Goal: Task Accomplishment & Management: Complete application form

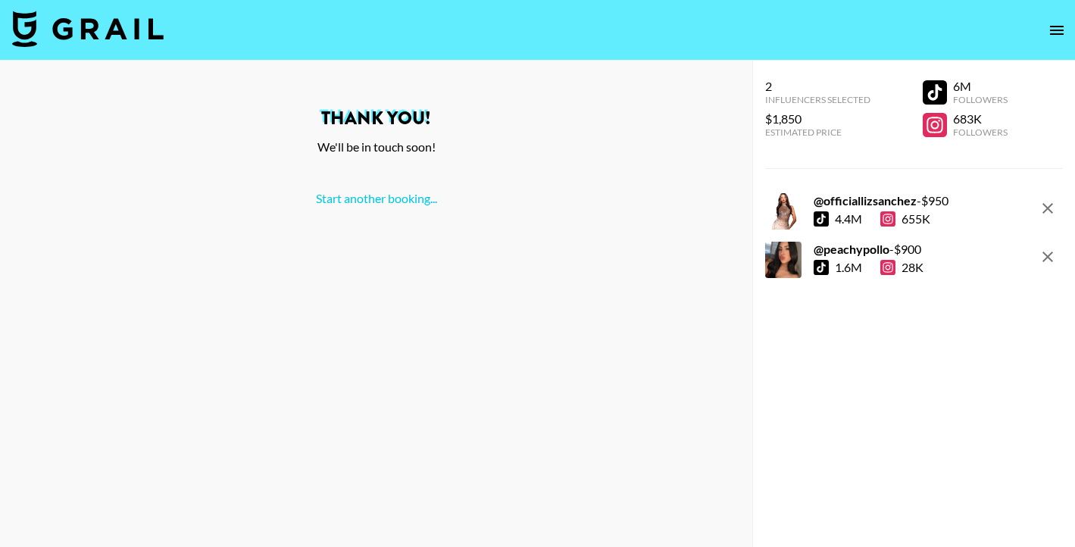
scroll to position [61, 0]
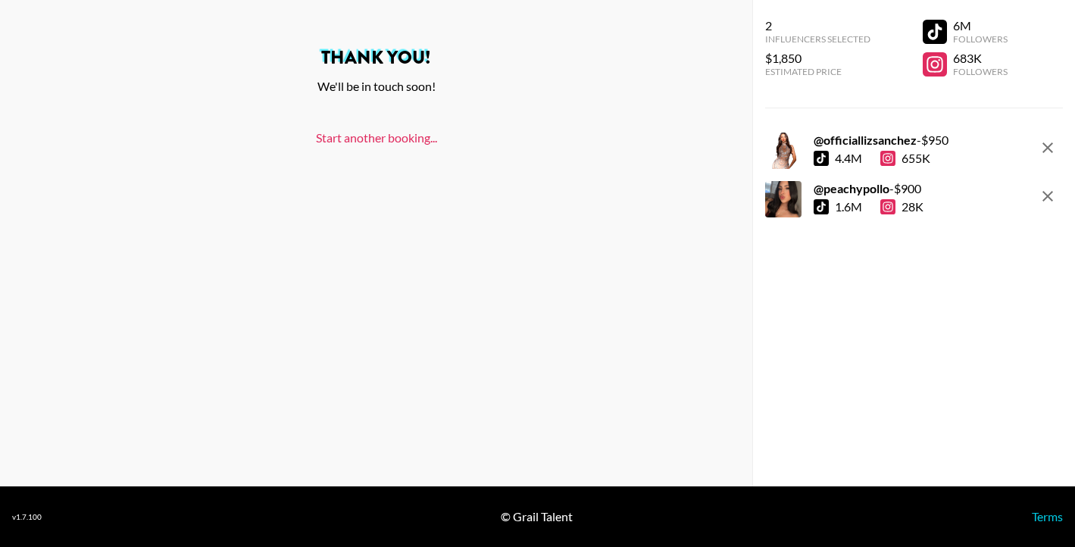
click at [401, 142] on link "Start another booking..." at bounding box center [376, 137] width 121 height 14
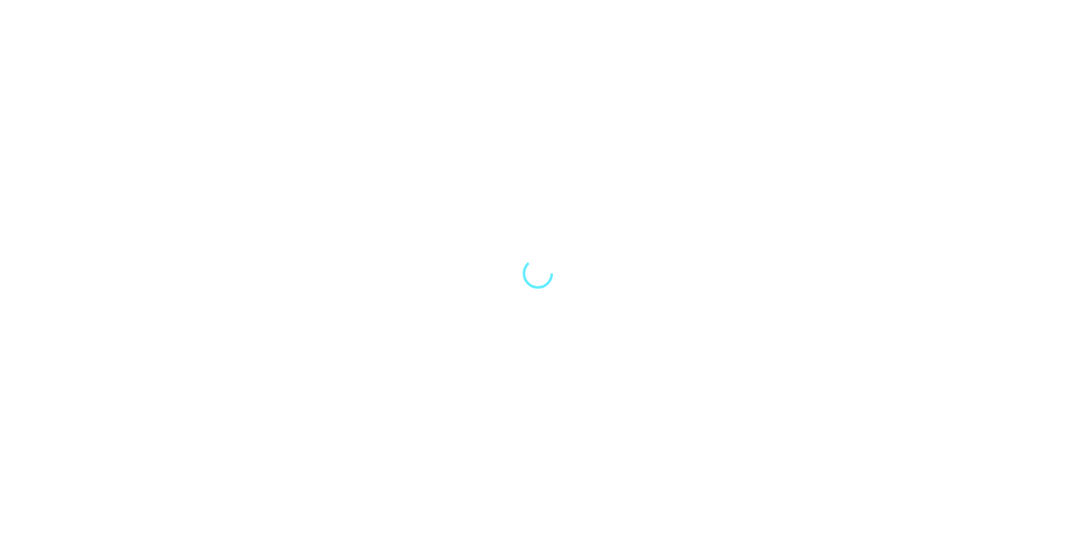
select select "Song"
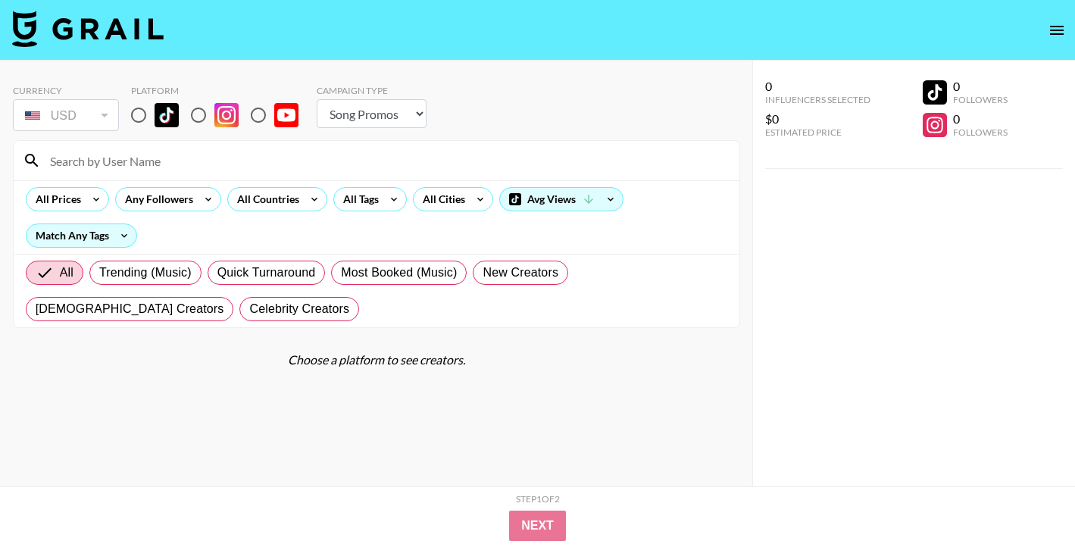
click at [224, 145] on div at bounding box center [377, 160] width 726 height 39
click at [222, 161] on input at bounding box center [385, 160] width 689 height 24
type input "[PERSON_NAME] [PERSON_NAME]"
click at [142, 114] on input "radio" at bounding box center [139, 115] width 32 height 32
radio input "true"
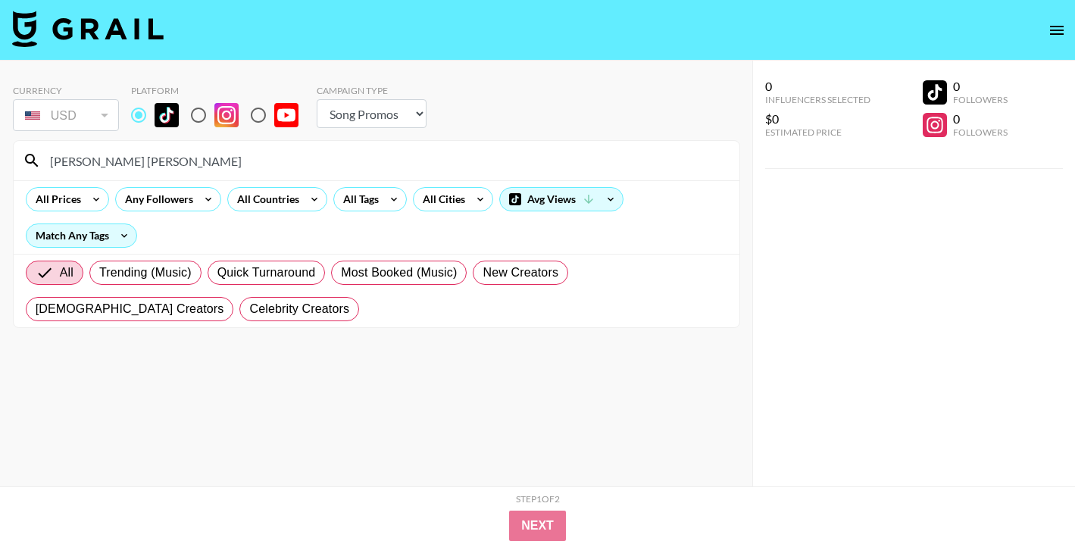
click at [142, 162] on input "[PERSON_NAME] [PERSON_NAME]" at bounding box center [385, 160] width 689 height 24
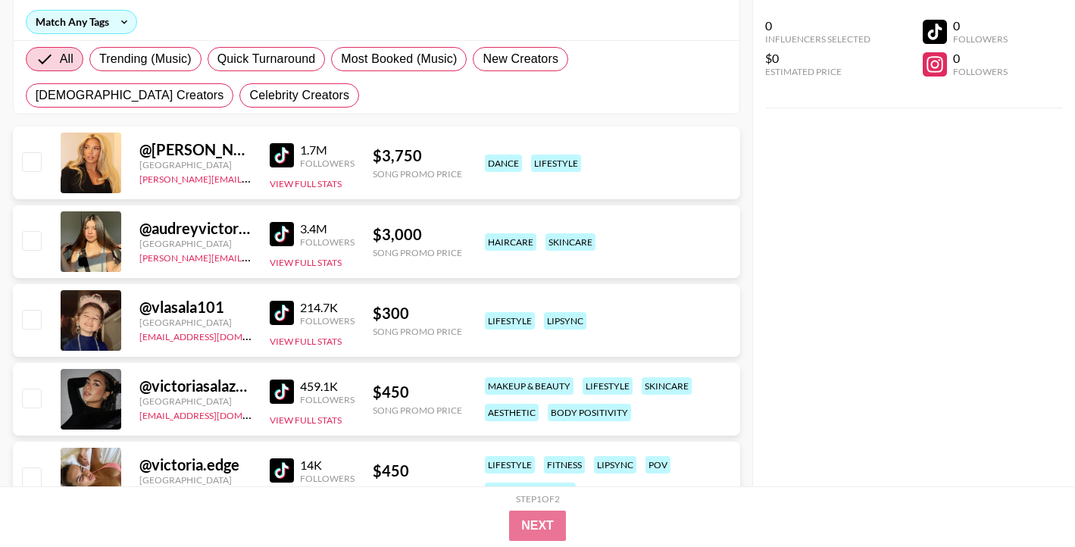
scroll to position [215, 0]
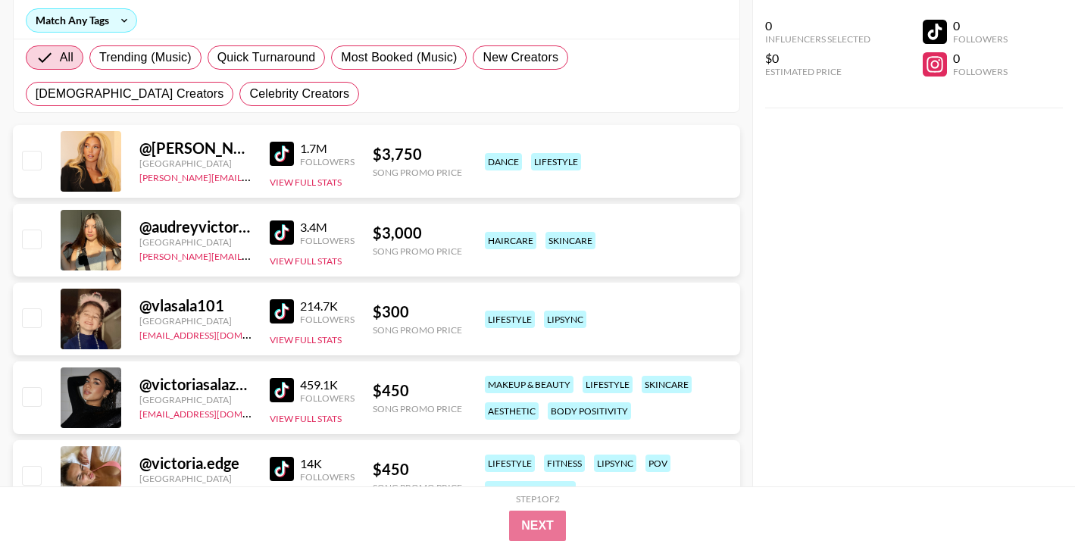
type input "victoria"
click at [36, 403] on input "checkbox" at bounding box center [31, 396] width 18 height 18
checkbox input "true"
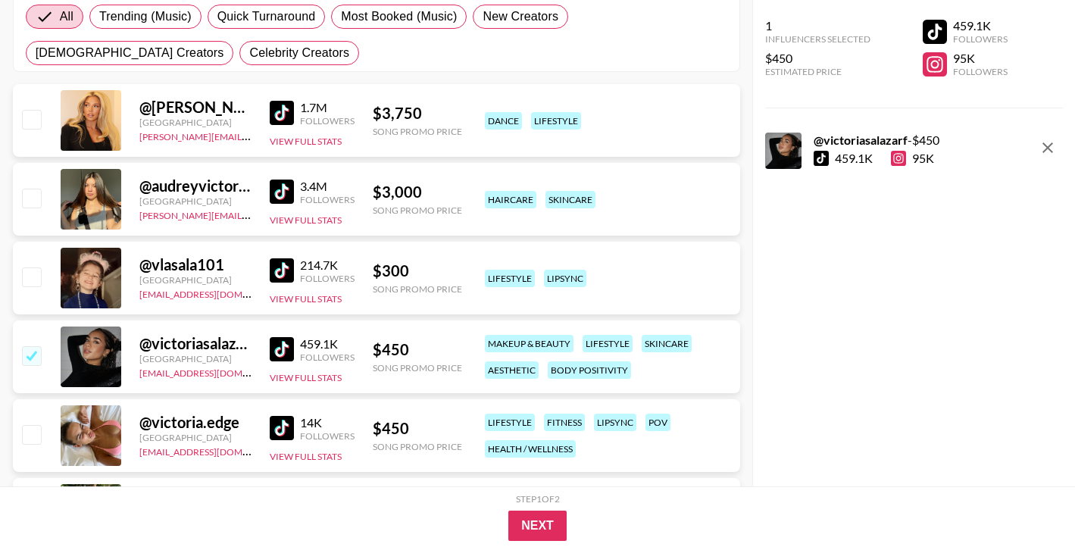
scroll to position [258, 0]
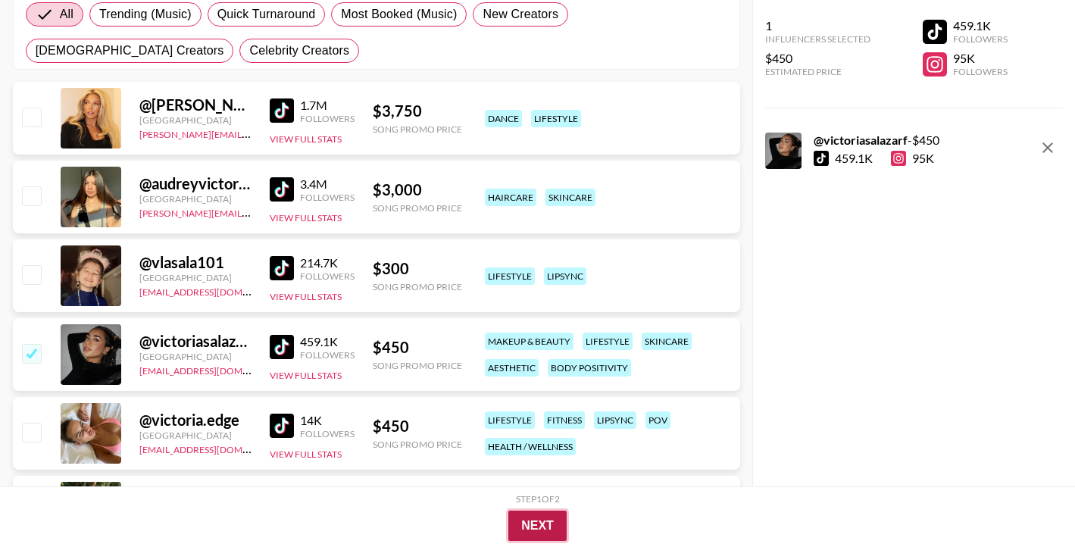
click at [564, 530] on button "Next" at bounding box center [537, 526] width 58 height 30
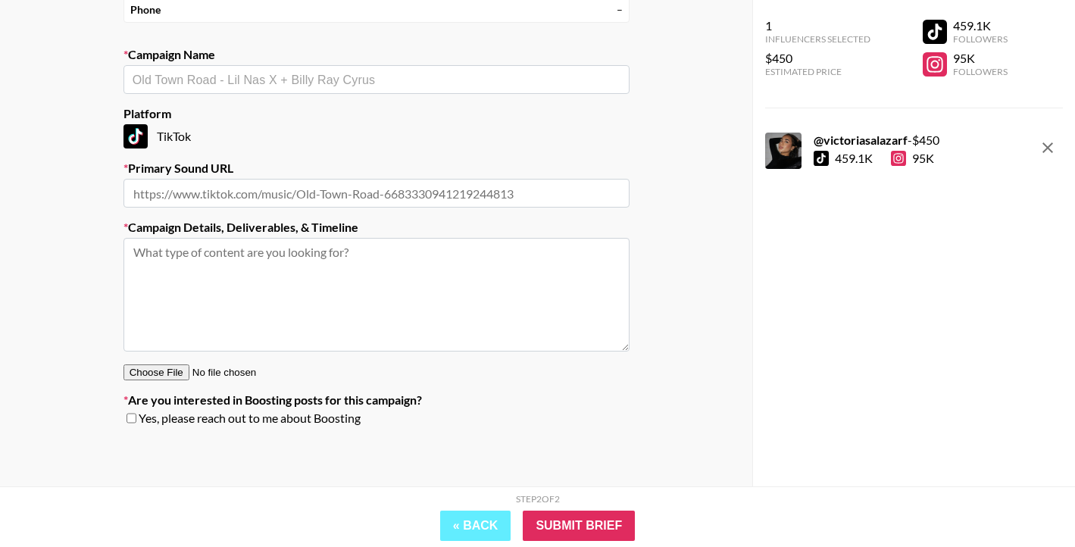
scroll to position [199, 0]
click at [302, 196] on input "text" at bounding box center [376, 193] width 506 height 29
click at [294, 69] on div "​" at bounding box center [376, 79] width 506 height 29
click at [260, 139] on li "[PERSON_NAME] & WizKid - Cash Flow" at bounding box center [376, 136] width 506 height 24
type input "[PERSON_NAME] & WizKid - Cash Flow"
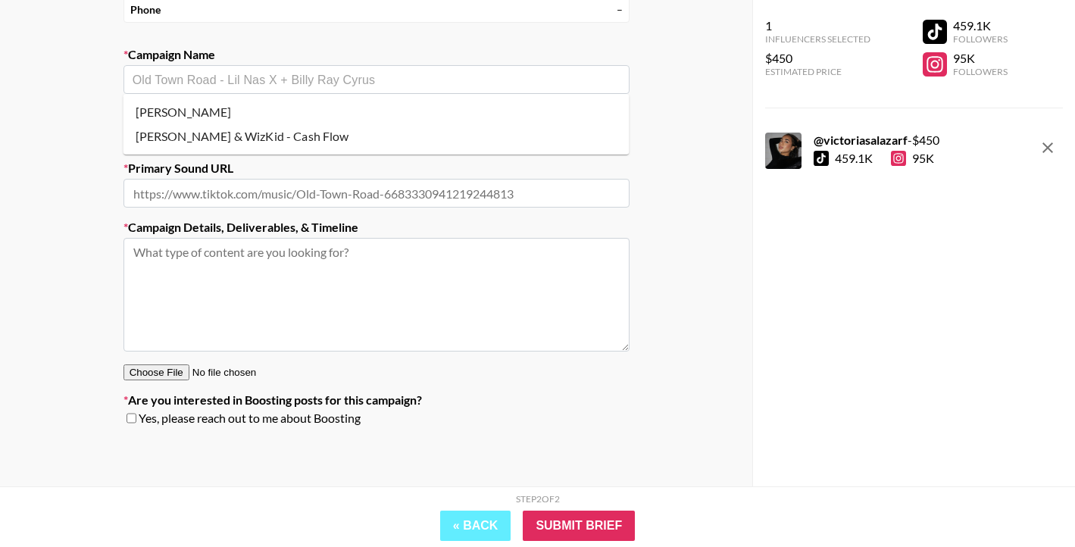
type input "[URL][DOMAIN_NAME]"
type textarea "TikTok -- TikTok -- -- beauty: show off your beauty and body to the beat of the…"
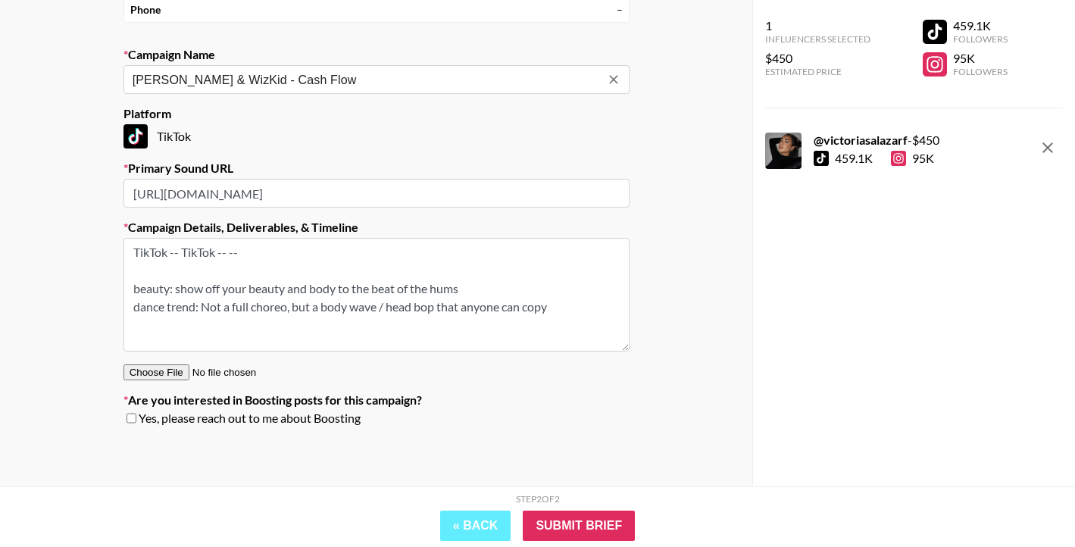
click at [133, 419] on input "checkbox" at bounding box center [132, 418] width 10 height 11
checkbox input "true"
click at [584, 528] on input "Submit Brief" at bounding box center [579, 526] width 112 height 30
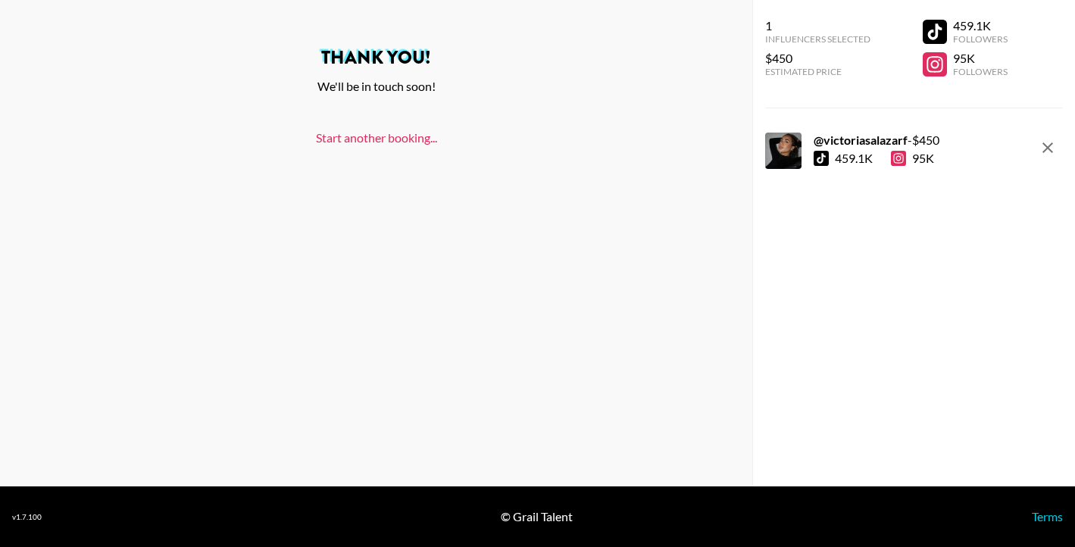
click at [391, 136] on link "Start another booking..." at bounding box center [376, 137] width 121 height 14
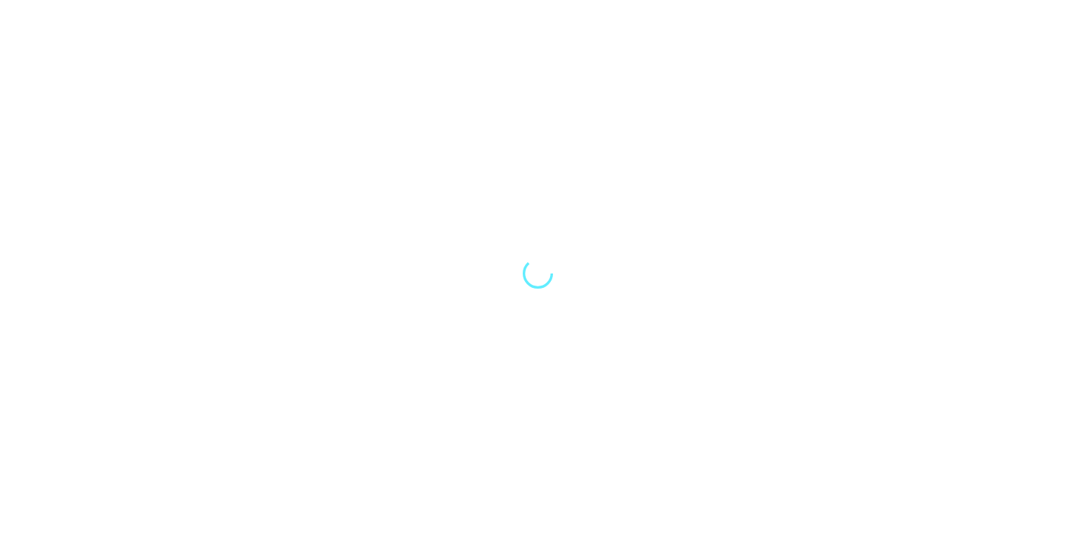
select select "Song"
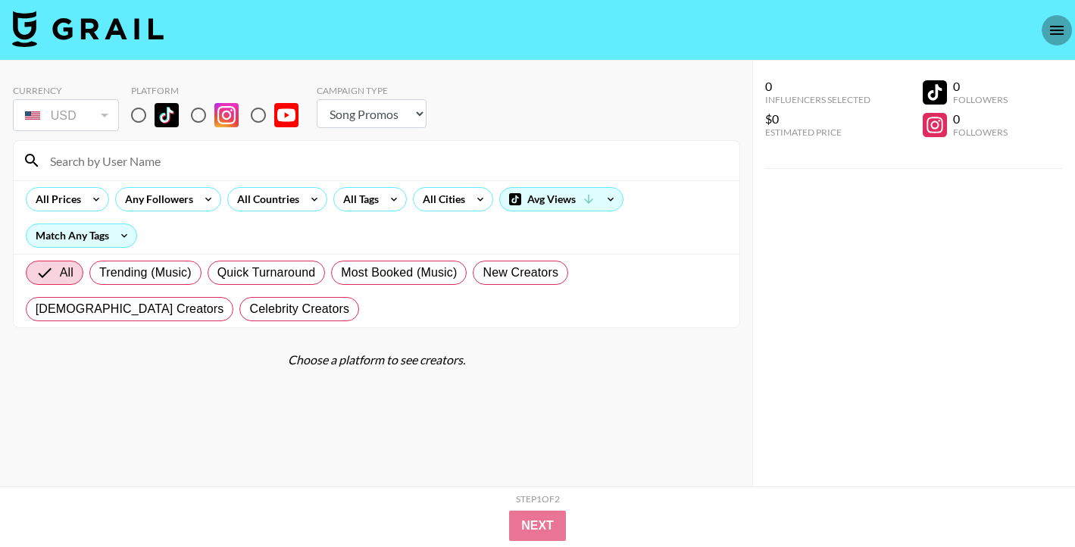
click at [1047, 18] on button "open drawer" at bounding box center [1057, 30] width 30 height 30
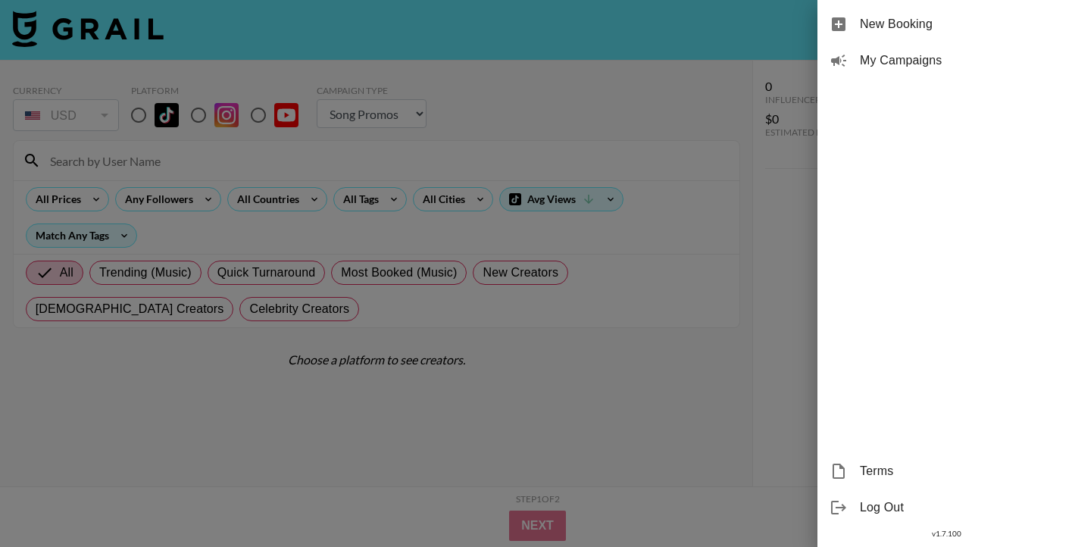
click at [955, 58] on span "My Campaigns" at bounding box center [961, 61] width 203 height 18
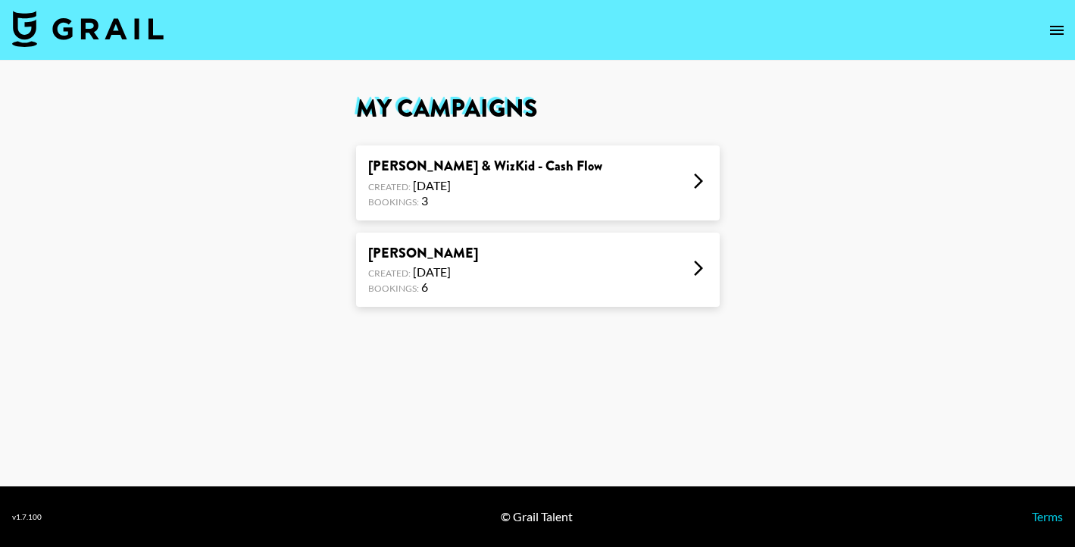
click at [577, 183] on div "Young Jonn & WizKid - Cash Flow Created: Aug 30, 2025 Bookings: 3" at bounding box center [538, 182] width 364 height 75
